Goal: Task Accomplishment & Management: Complete application form

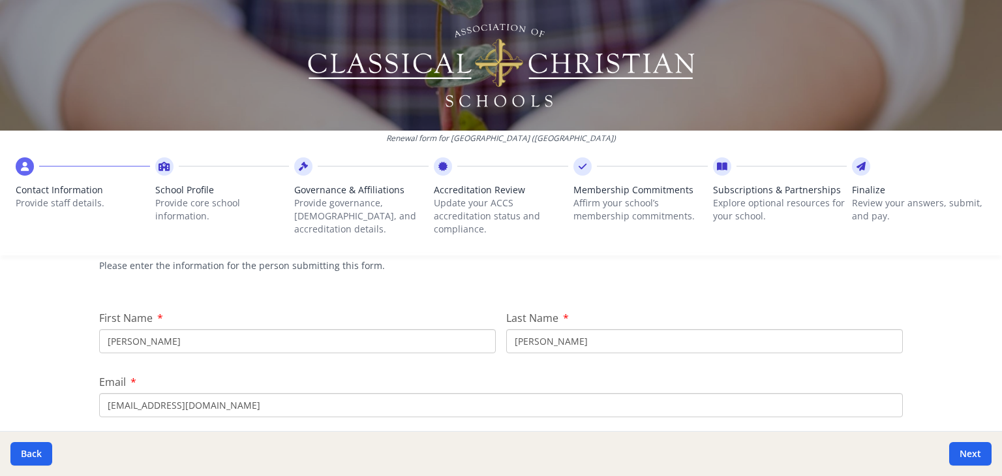
scroll to position [104, 0]
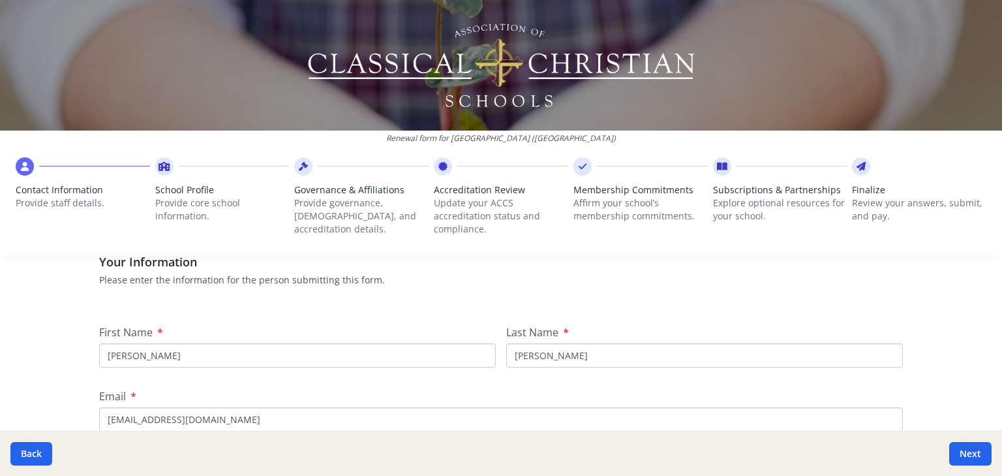
click at [725, 162] on div at bounding box center [780, 166] width 134 height 18
click at [720, 167] on icon at bounding box center [722, 166] width 10 height 13
click at [734, 190] on span "Subscriptions & Partnerships" at bounding box center [780, 189] width 134 height 13
click at [729, 177] on div "Subscriptions & Partnerships Explore optional resources for your school." at bounding box center [780, 199] width 134 height 85
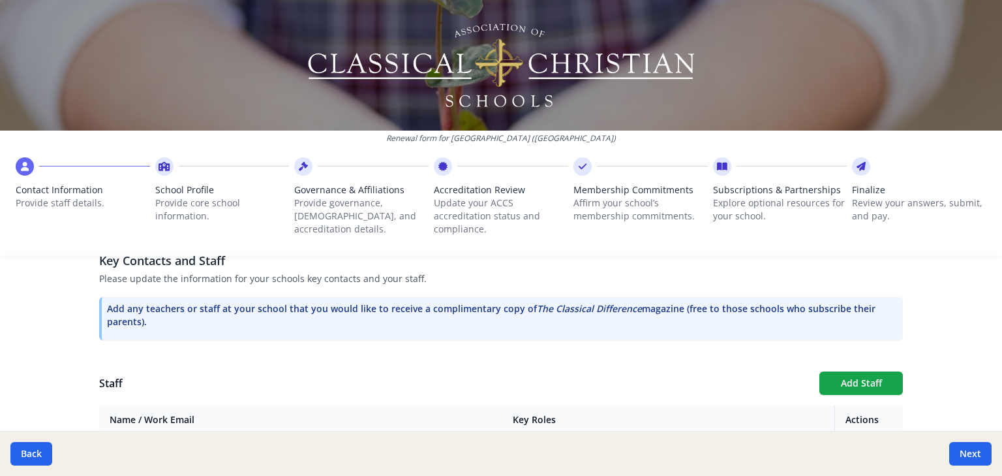
scroll to position [718, 0]
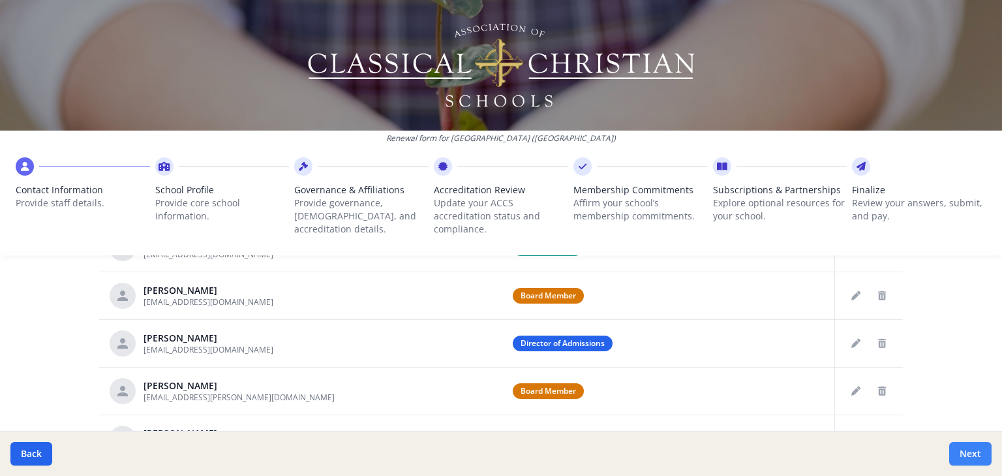
click at [977, 461] on button "Next" at bounding box center [970, 453] width 42 height 23
type input "(661) 823-0885"
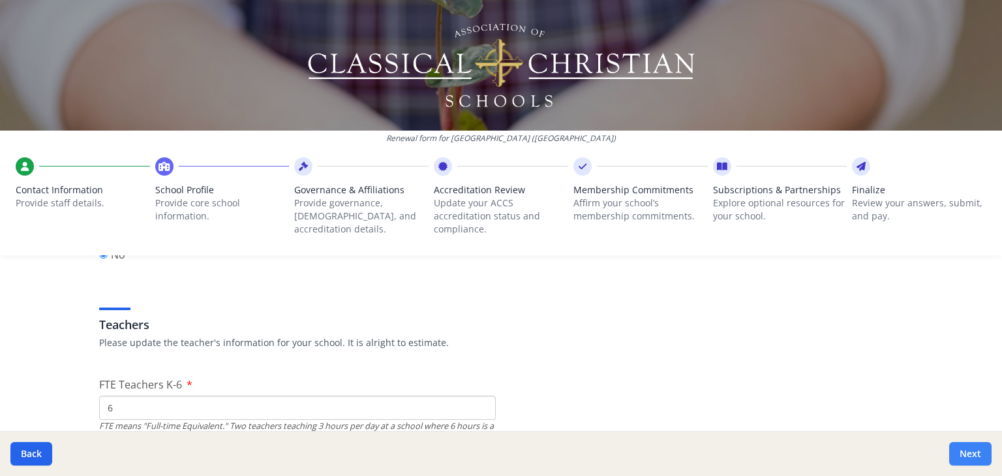
click at [977, 461] on button "Next" at bounding box center [970, 453] width 42 height 23
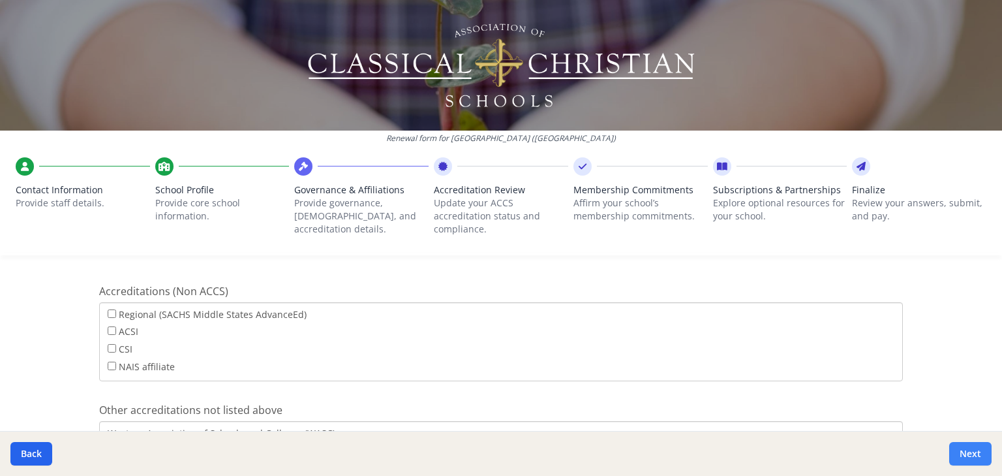
click at [977, 461] on button "Next" at bounding box center [970, 453] width 42 height 23
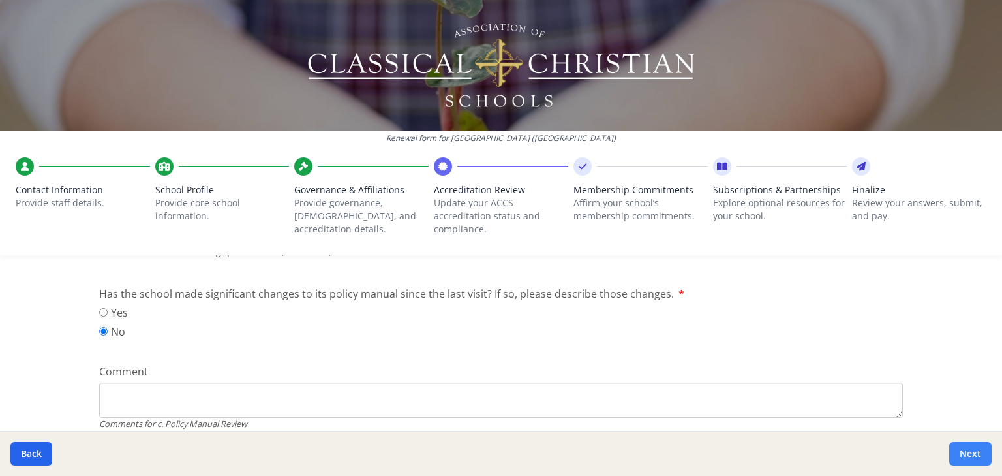
click at [977, 461] on button "Next" at bounding box center [970, 453] width 42 height 23
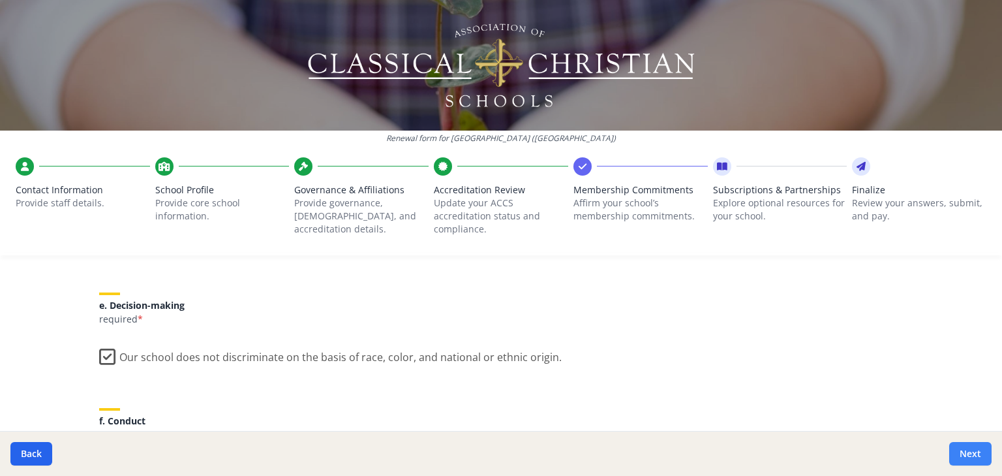
click at [977, 461] on button "Next" at bounding box center [970, 453] width 42 height 23
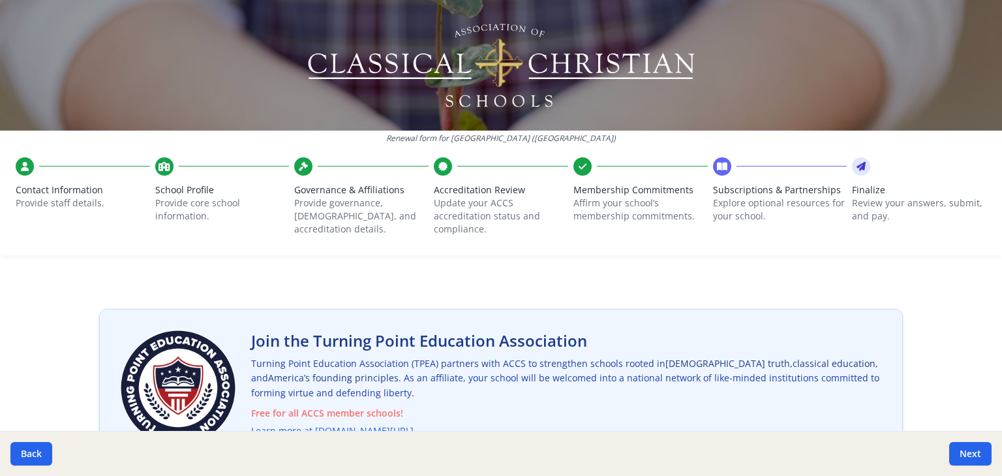
scroll to position [0, 0]
